Goal: Information Seeking & Learning: Learn about a topic

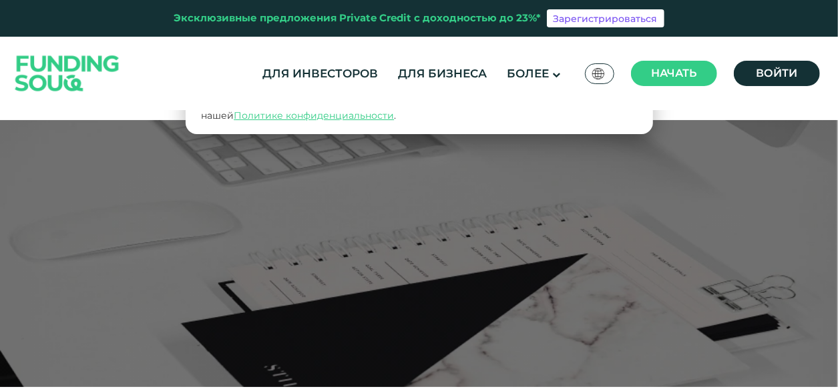
click at [189, 62] on div "Для инвесторов Для бизнеса Более О нас" at bounding box center [419, 73] width 814 height 73
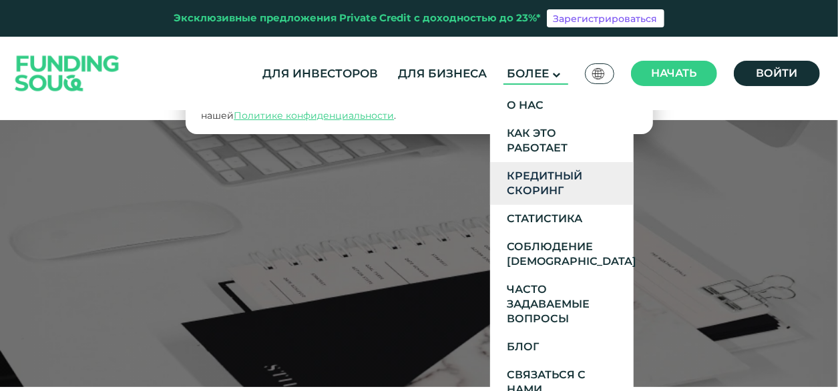
click at [533, 180] on font "Кредитный скоринг" at bounding box center [544, 183] width 75 height 27
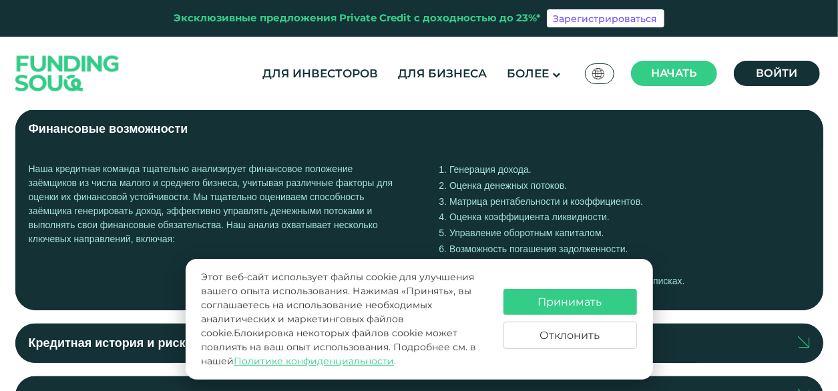
scroll to position [334, 0]
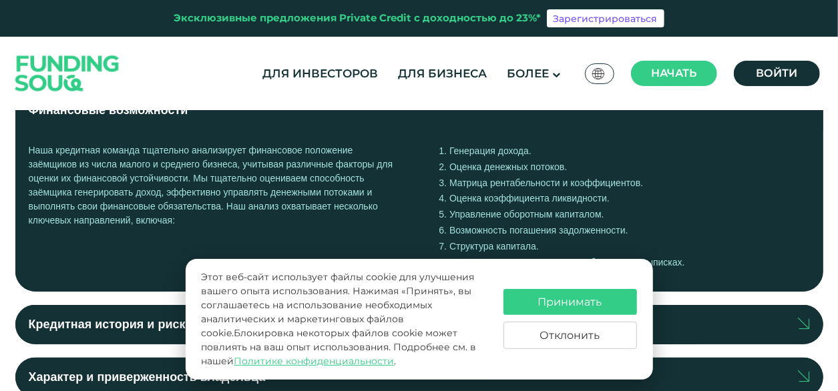
click at [575, 333] on font "Отклонить" at bounding box center [570, 335] width 60 height 13
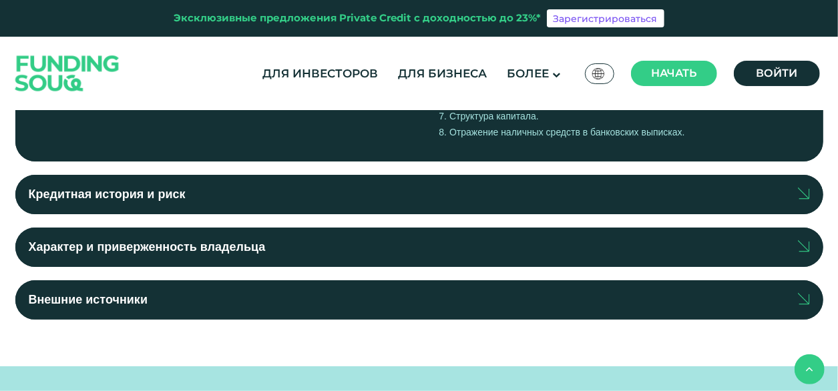
scroll to position [467, 0]
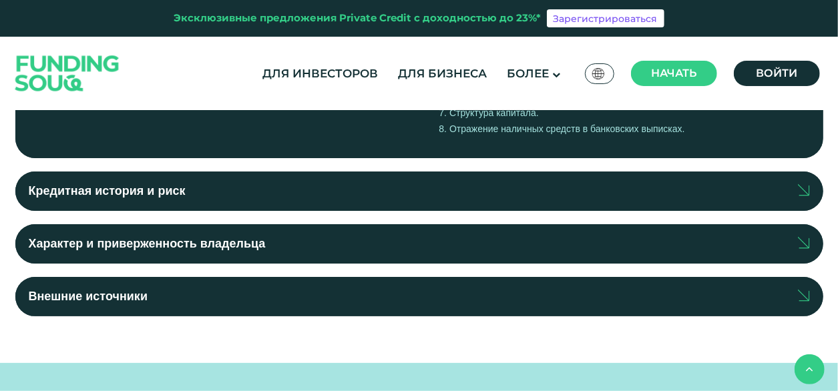
click at [176, 244] on font "Характер и приверженность владельца" at bounding box center [147, 243] width 237 height 13
click at [0, 0] on input "Характер и приверженность владельца" at bounding box center [0, 0] width 0 height 0
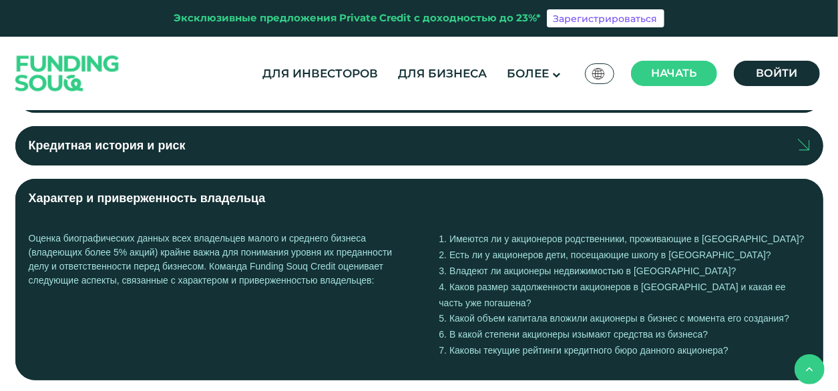
scroll to position [534, 0]
